Goal: Information Seeking & Learning: Learn about a topic

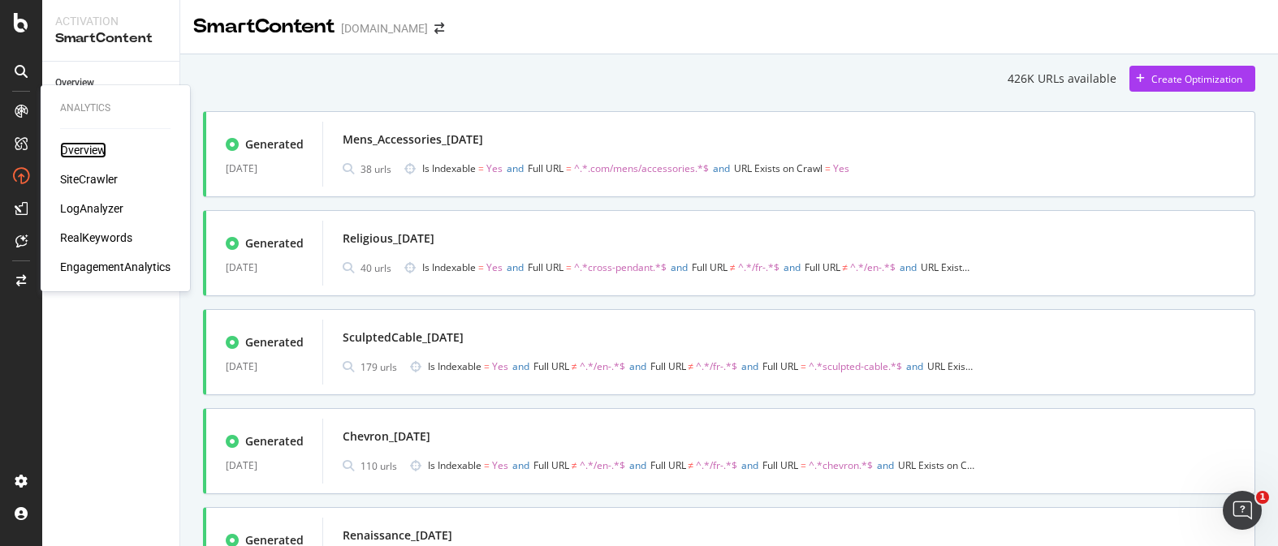
click at [89, 149] on div "Overview" at bounding box center [83, 150] width 46 height 16
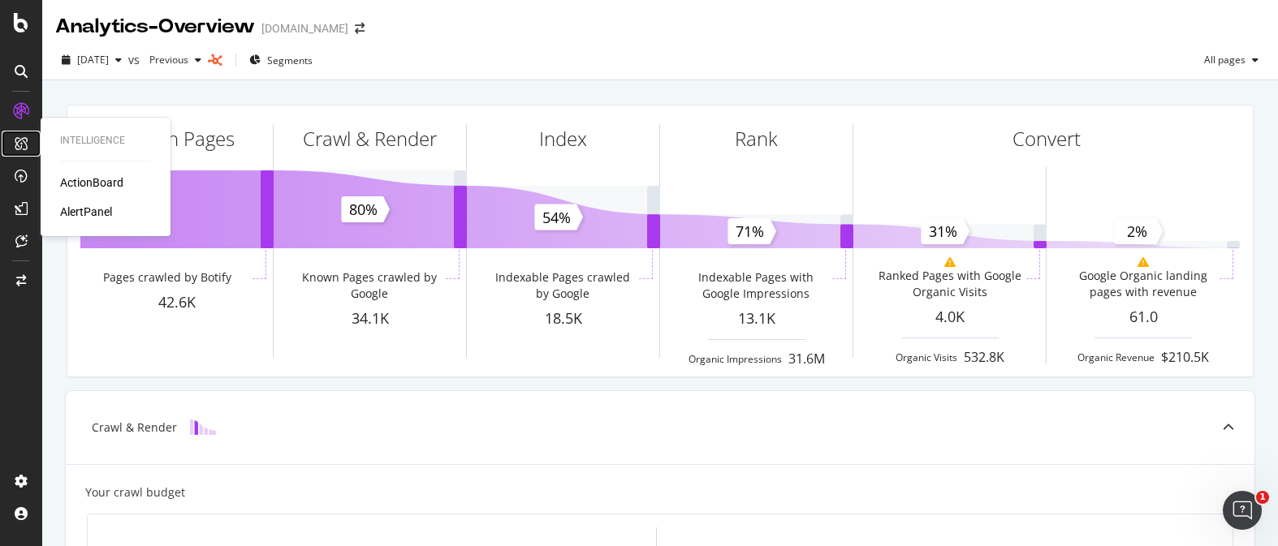
click at [25, 144] on icon at bounding box center [21, 143] width 13 height 13
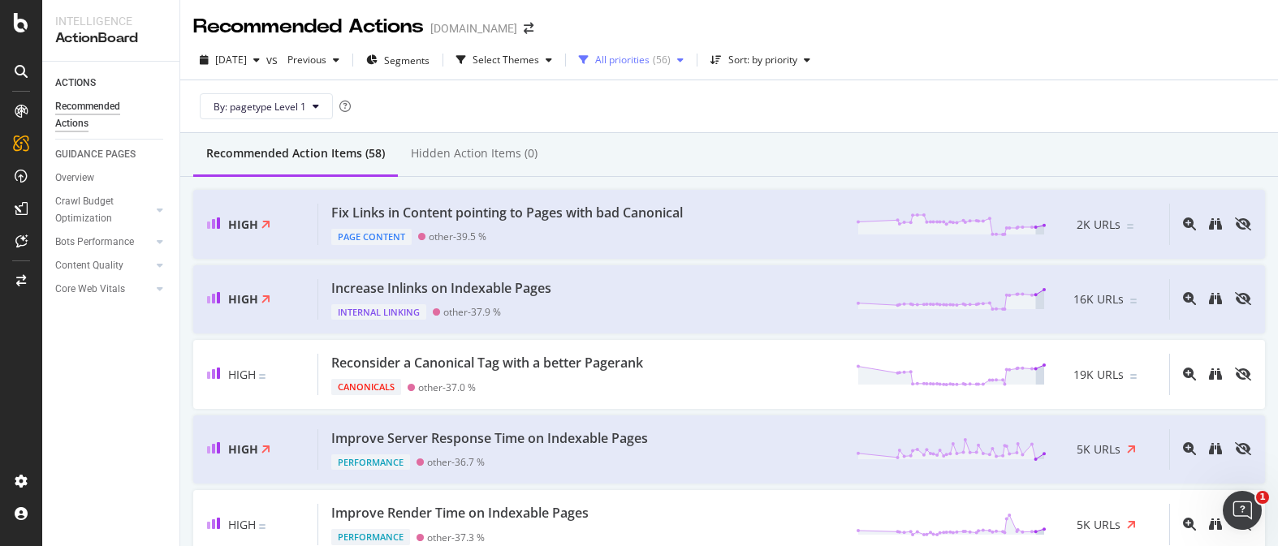
click at [649, 61] on div "All priorities" at bounding box center [622, 60] width 54 height 10
click at [631, 114] on div "High ( 5 )" at bounding box center [668, 121] width 101 height 14
click at [791, 113] on div "By: pagetype Level 1" at bounding box center [728, 106] width 1071 height 52
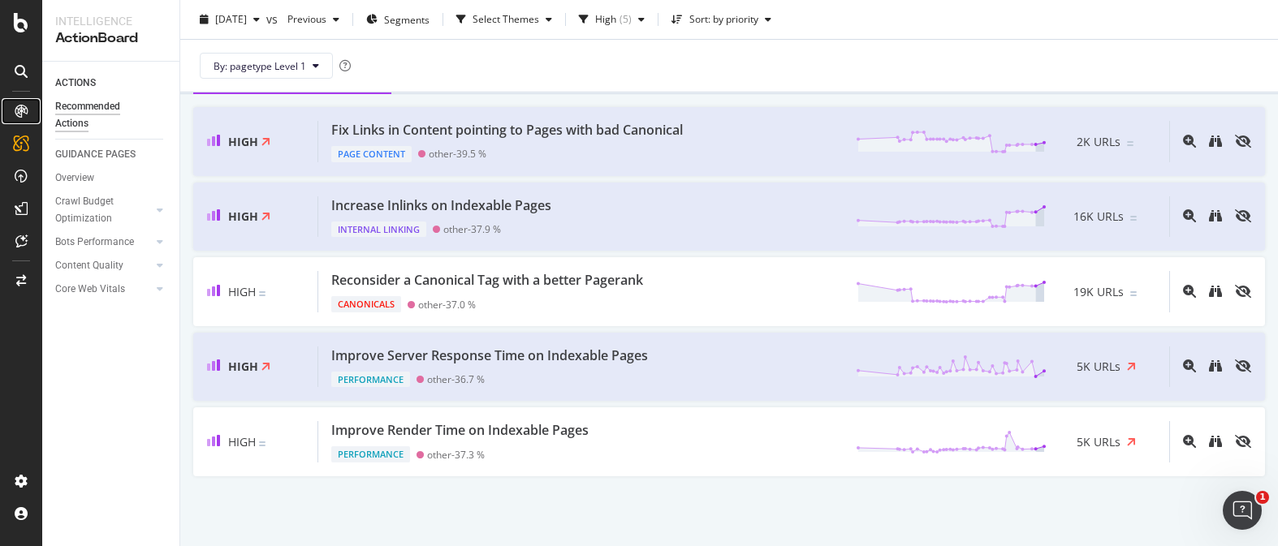
click at [31, 113] on div at bounding box center [21, 111] width 26 height 26
